Goal: Contribute content

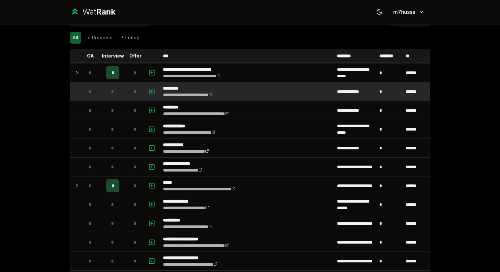
scroll to position [25, 0]
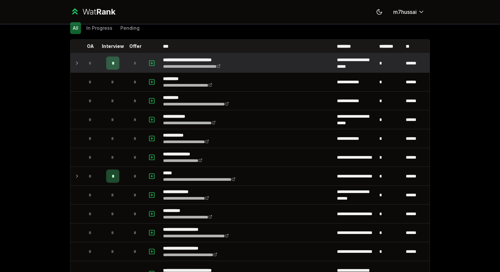
click at [77, 63] on icon at bounding box center [76, 63] width 1 height 3
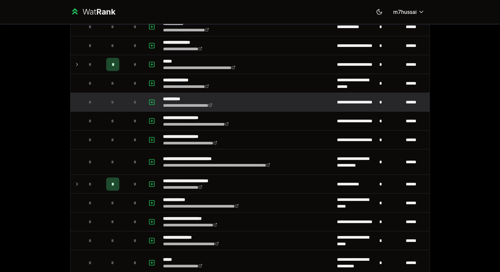
scroll to position [200, 0]
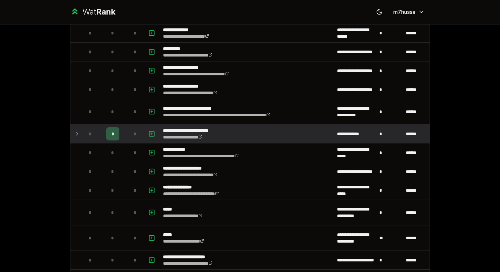
click at [77, 133] on icon at bounding box center [76, 134] width 5 height 8
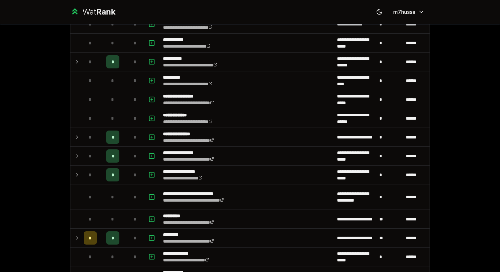
scroll to position [694, 0]
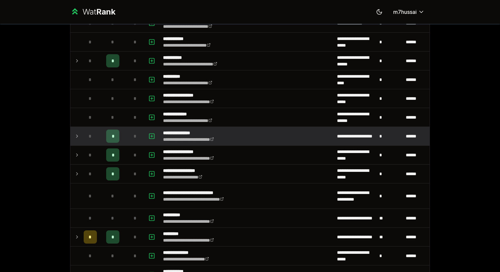
click at [78, 137] on icon at bounding box center [76, 136] width 5 height 8
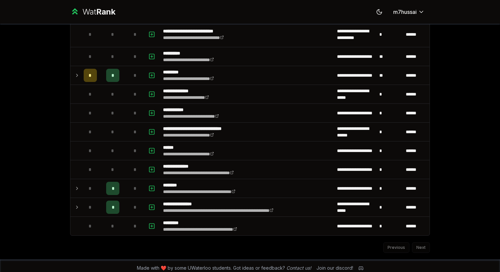
scroll to position [873, 0]
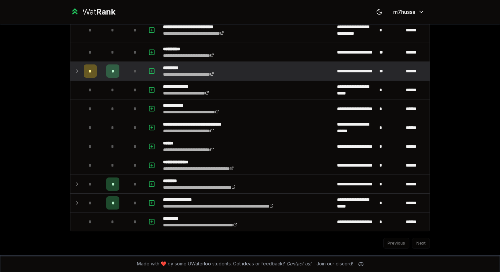
click at [78, 70] on icon at bounding box center [76, 71] width 5 height 8
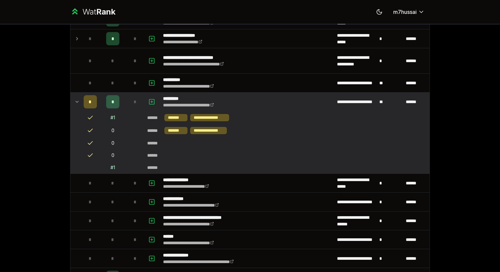
scroll to position [853, 0]
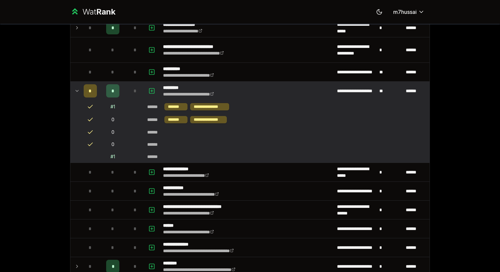
click at [77, 88] on icon at bounding box center [76, 91] width 5 height 8
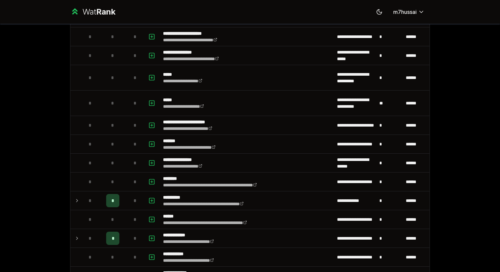
scroll to position [303, 0]
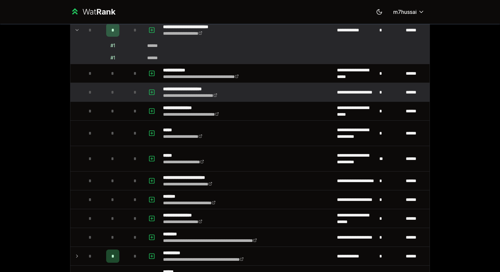
click at [84, 92] on div "*" at bounding box center [90, 92] width 13 height 13
click at [151, 94] on icon "button" at bounding box center [151, 92] width 7 height 8
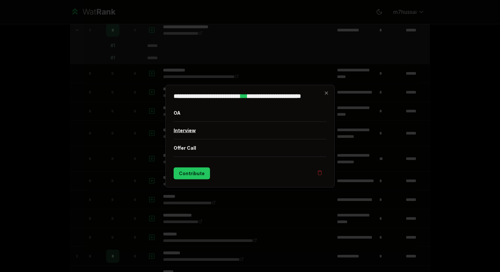
click at [182, 129] on button "Interview" at bounding box center [250, 130] width 153 height 17
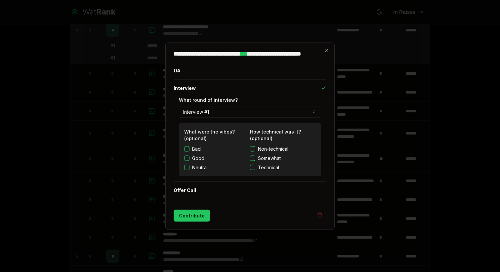
click at [253, 168] on button "Technical" at bounding box center [252, 167] width 5 height 5
click at [196, 211] on button "Contribute" at bounding box center [192, 216] width 36 height 12
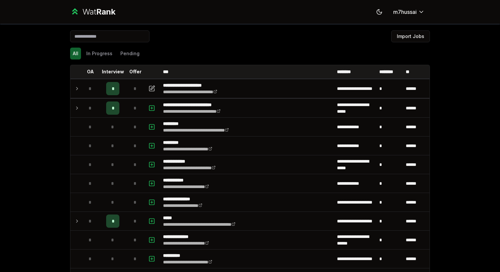
scroll to position [0, 0]
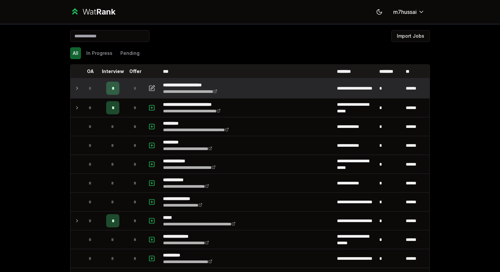
click at [76, 87] on icon at bounding box center [76, 88] width 5 height 8
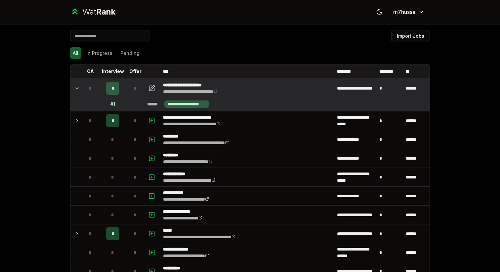
click at [76, 88] on icon at bounding box center [77, 88] width 3 height 1
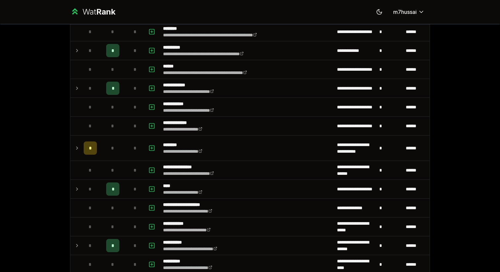
scroll to position [451, 0]
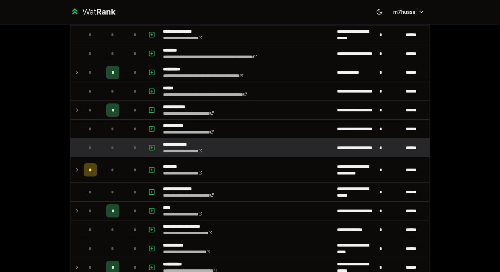
click at [152, 148] on icon "button" at bounding box center [152, 148] width 2 height 0
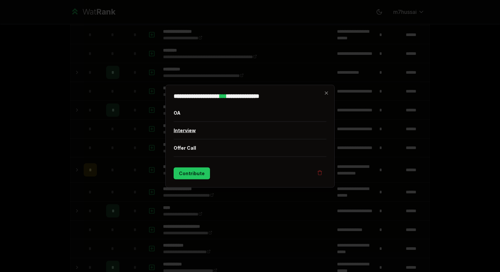
click at [204, 131] on button "Interview" at bounding box center [250, 130] width 153 height 17
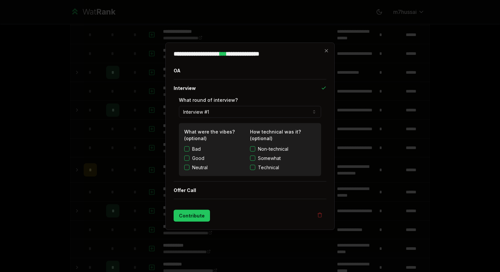
click at [252, 170] on label "Technical" at bounding box center [283, 167] width 66 height 7
click at [252, 170] on button "Technical" at bounding box center [252, 167] width 5 height 5
click at [197, 214] on button "Contribute" at bounding box center [192, 216] width 36 height 12
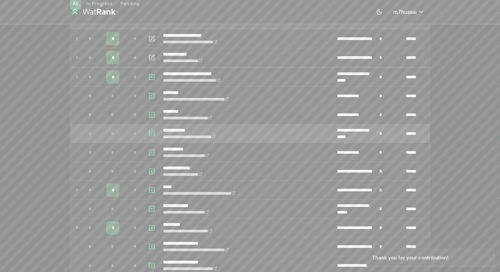
scroll to position [59, 0]
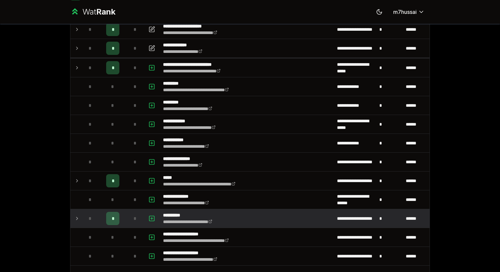
click at [87, 220] on div "*" at bounding box center [90, 218] width 13 height 13
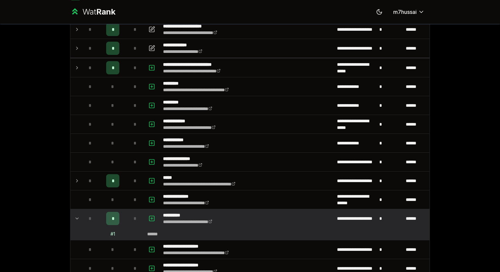
click at [77, 217] on icon at bounding box center [76, 218] width 5 height 8
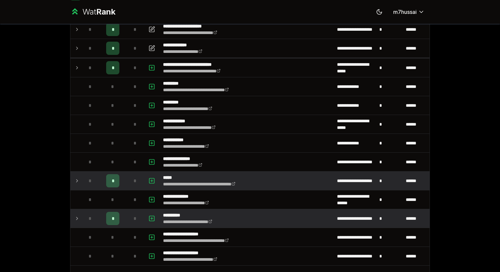
click at [77, 182] on icon at bounding box center [76, 181] width 5 height 8
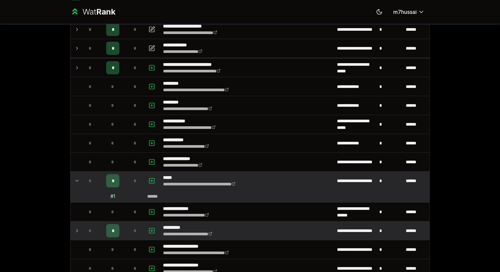
click at [77, 182] on icon at bounding box center [76, 181] width 5 height 8
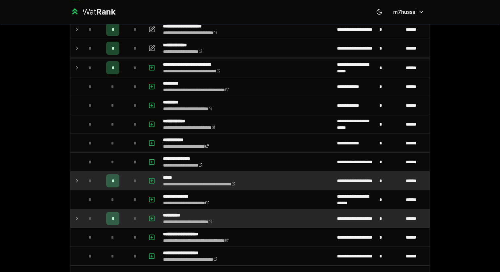
click at [77, 217] on icon at bounding box center [76, 218] width 5 height 8
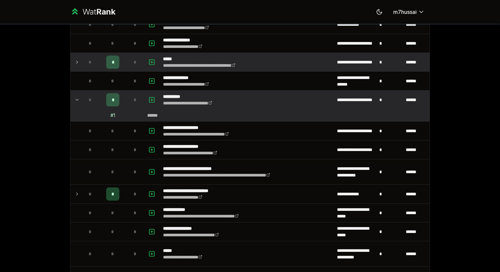
scroll to position [194, 0]
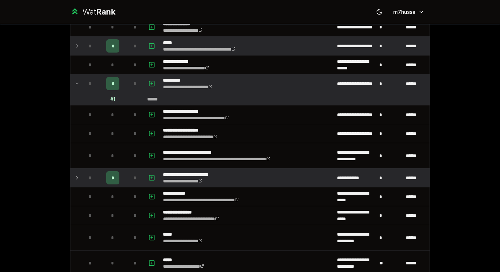
click at [81, 174] on td "*" at bounding box center [90, 178] width 19 height 19
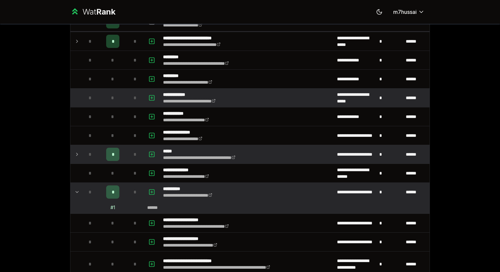
scroll to position [88, 0]
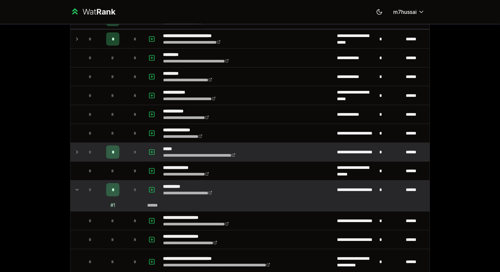
click at [78, 189] on icon at bounding box center [77, 189] width 3 height 1
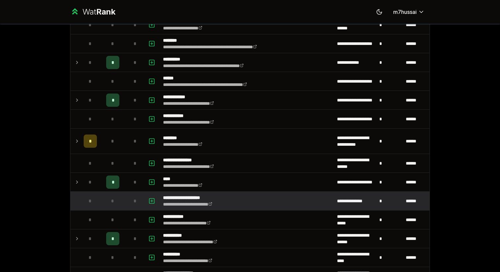
scroll to position [502, 0]
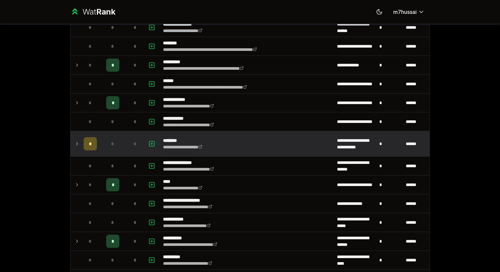
click at [77, 142] on icon at bounding box center [76, 144] width 5 height 8
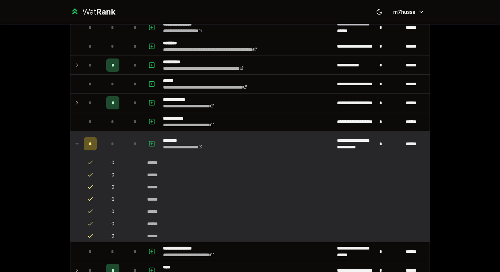
click at [75, 144] on icon at bounding box center [76, 144] width 5 height 8
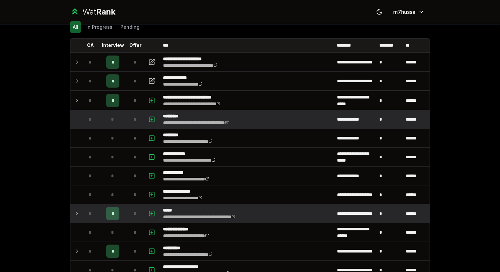
scroll to position [28, 0]
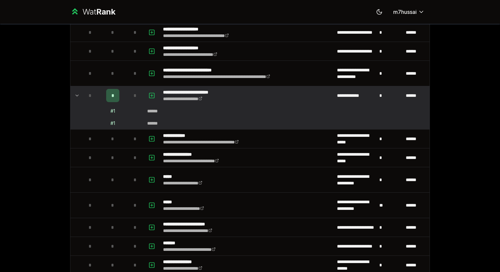
click at [81, 96] on td "*" at bounding box center [90, 95] width 19 height 19
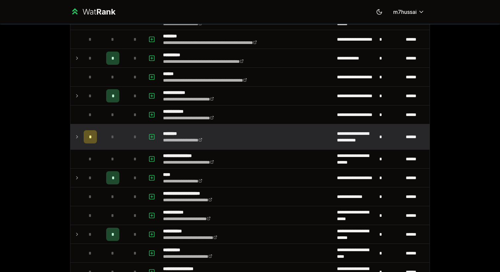
scroll to position [477, 0]
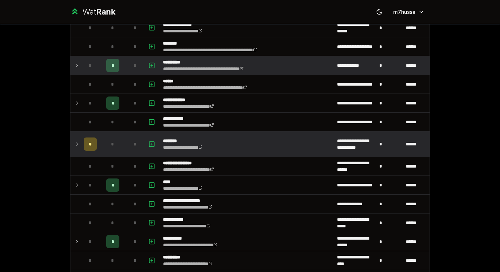
click at [78, 69] on icon at bounding box center [76, 65] width 5 height 8
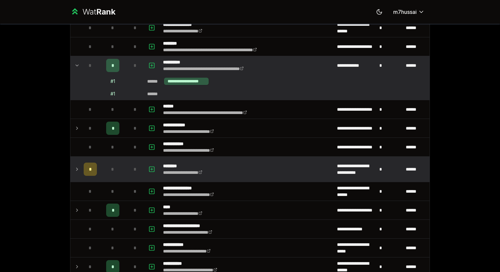
click at [76, 69] on icon at bounding box center [76, 65] width 5 height 8
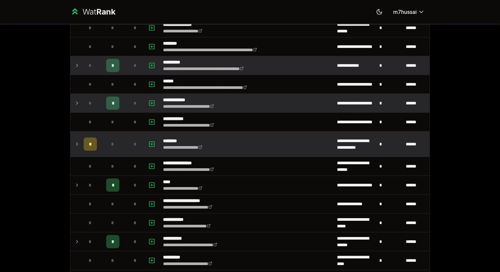
click at [78, 103] on icon at bounding box center [76, 103] width 5 height 8
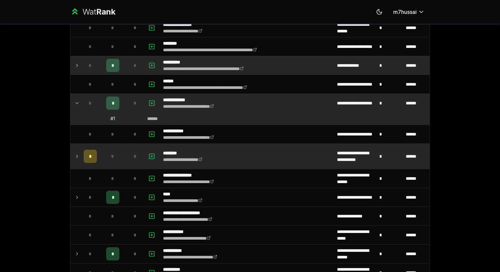
click at [78, 103] on icon at bounding box center [76, 103] width 5 height 8
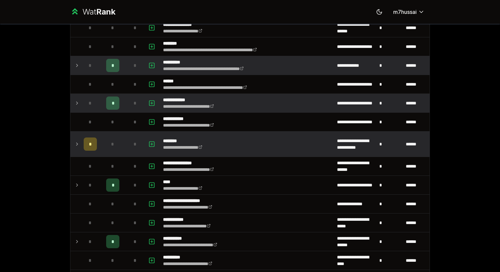
click at [78, 103] on icon at bounding box center [76, 103] width 5 height 8
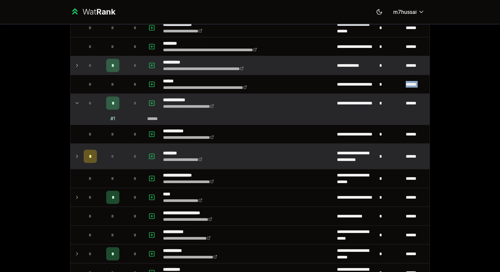
click at [78, 103] on icon at bounding box center [76, 103] width 5 height 8
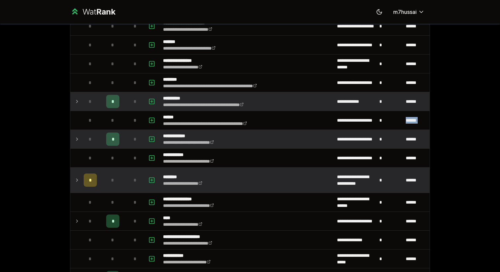
scroll to position [454, 0]
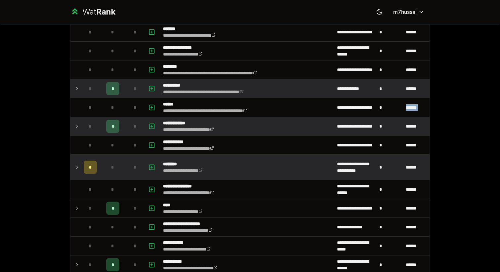
click at [173, 165] on p "********" at bounding box center [189, 164] width 52 height 7
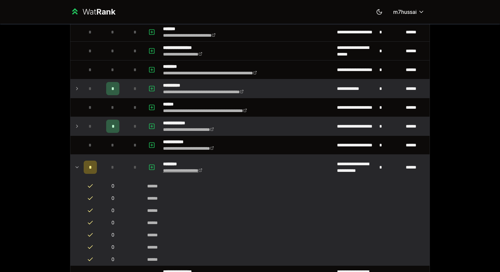
click at [185, 172] on link "**********" at bounding box center [182, 170] width 39 height 5
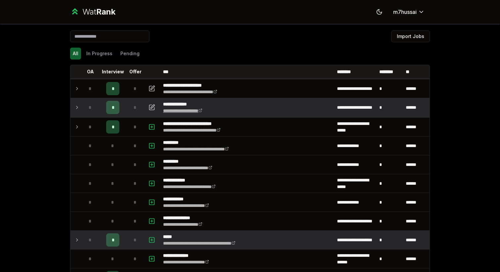
scroll to position [45, 0]
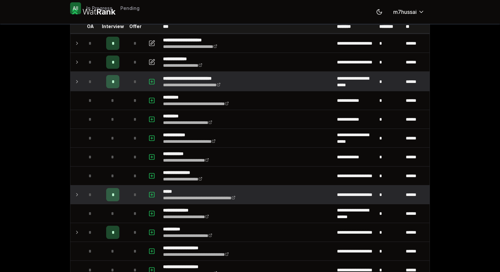
click at [77, 78] on icon at bounding box center [76, 82] width 5 height 8
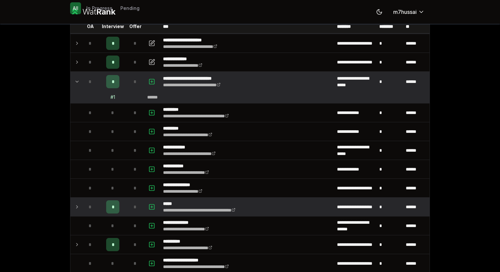
click at [74, 79] on icon at bounding box center [76, 82] width 5 height 8
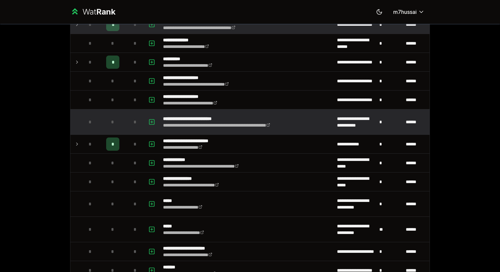
scroll to position [0, 0]
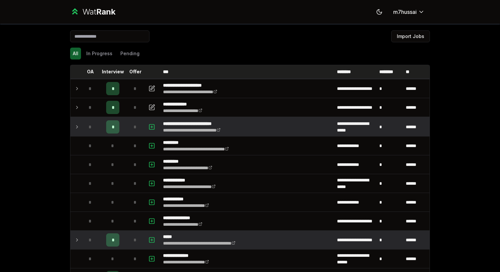
click at [392, 71] on p "********" at bounding box center [390, 71] width 22 height 7
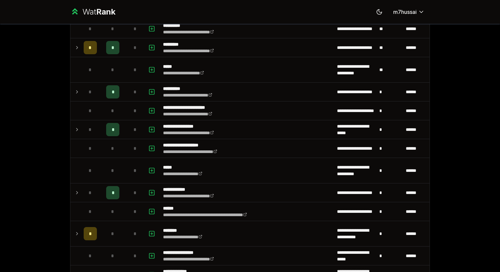
scroll to position [91, 0]
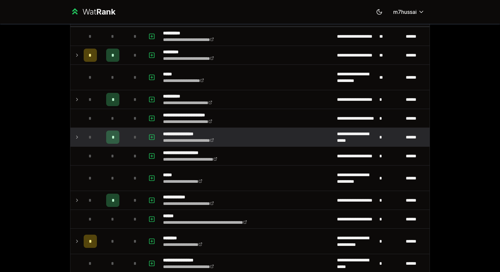
click at [75, 134] on icon at bounding box center [76, 137] width 5 height 8
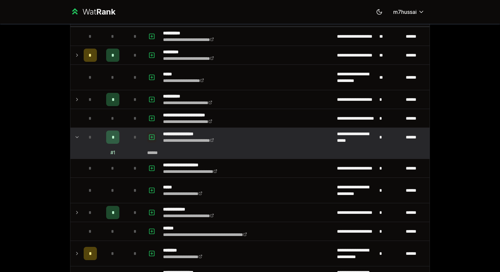
click at [151, 137] on icon "button" at bounding box center [151, 137] width 7 height 8
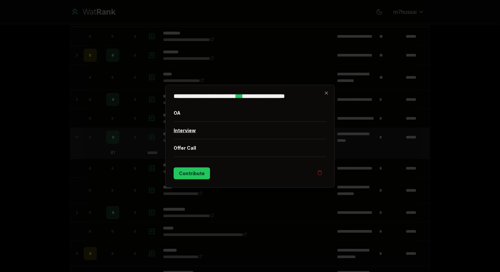
click at [187, 132] on button "Interview" at bounding box center [250, 130] width 153 height 17
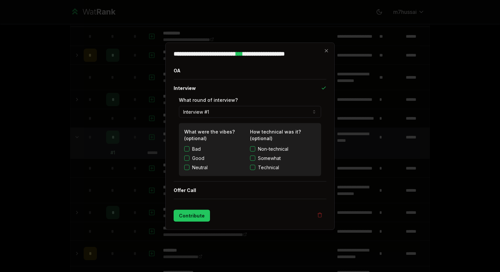
click at [251, 169] on button "Technical" at bounding box center [252, 167] width 5 height 5
click at [195, 214] on button "Contribute" at bounding box center [192, 216] width 36 height 12
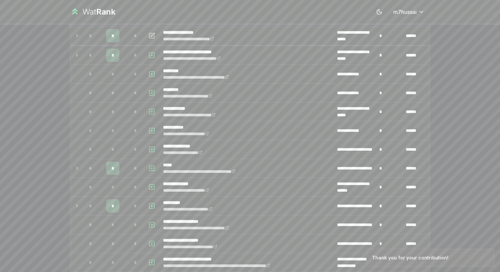
scroll to position [0, 0]
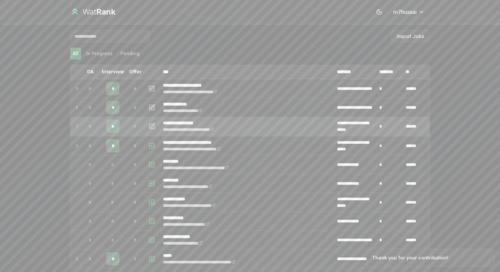
click at [75, 122] on td at bounding box center [75, 126] width 11 height 19
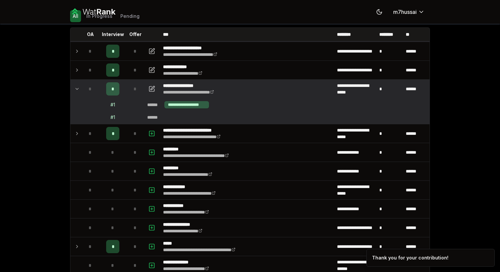
scroll to position [39, 0]
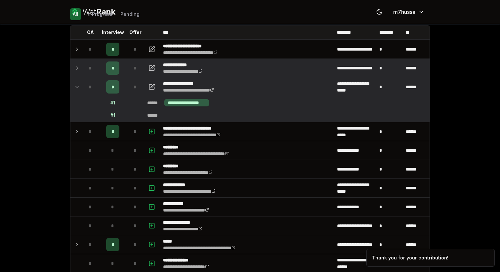
click at [74, 66] on icon at bounding box center [76, 68] width 5 height 8
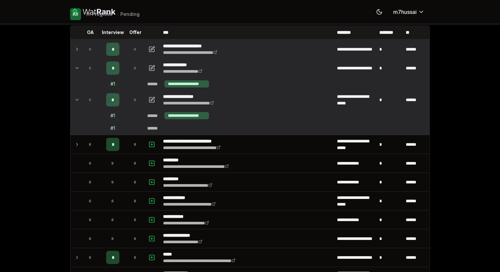
click at [84, 49] on div "*" at bounding box center [90, 49] width 13 height 13
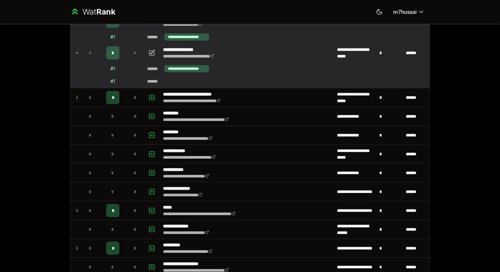
scroll to position [0, 0]
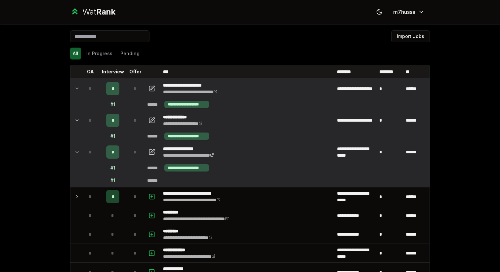
click at [72, 89] on td at bounding box center [75, 88] width 11 height 19
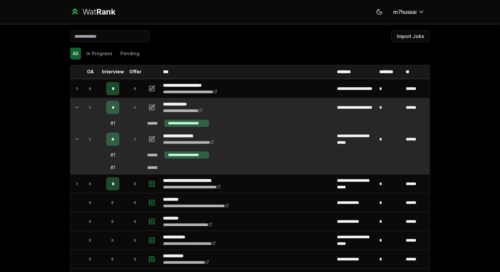
click at [76, 110] on icon at bounding box center [76, 107] width 5 height 8
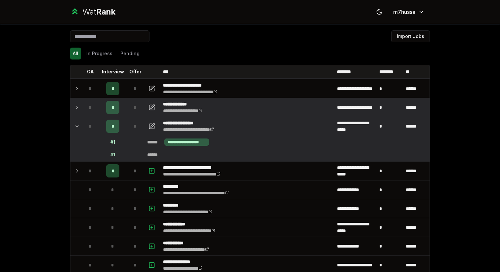
click at [75, 130] on icon at bounding box center [76, 126] width 5 height 8
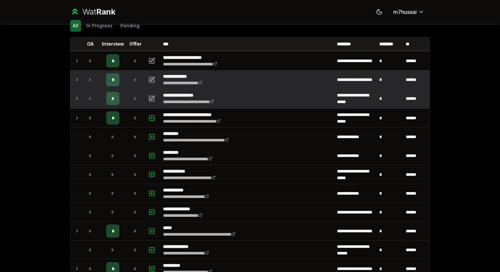
scroll to position [34, 0]
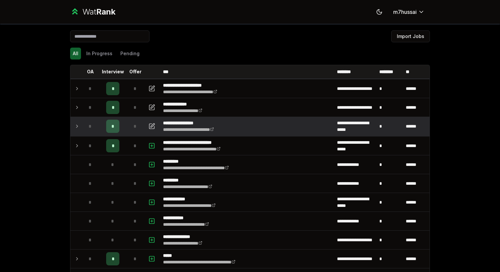
scroll to position [15, 0]
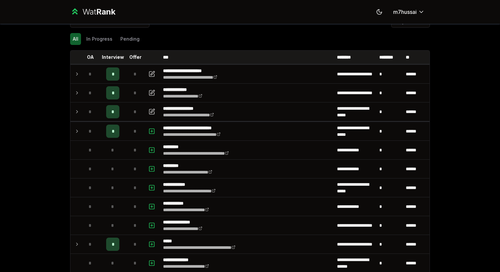
click at [341, 14] on div "Wat Rank Toggle theme m7hussai" at bounding box center [249, 12] width 381 height 24
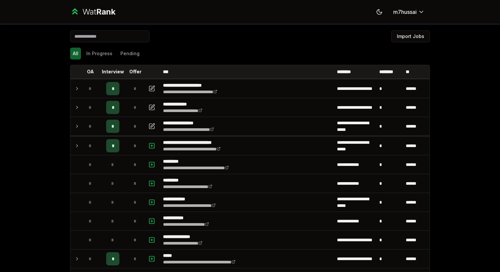
click at [310, 15] on div "Wat Rank Toggle theme m7hussai" at bounding box center [249, 12] width 381 height 24
